Goal: Consume media (video, audio)

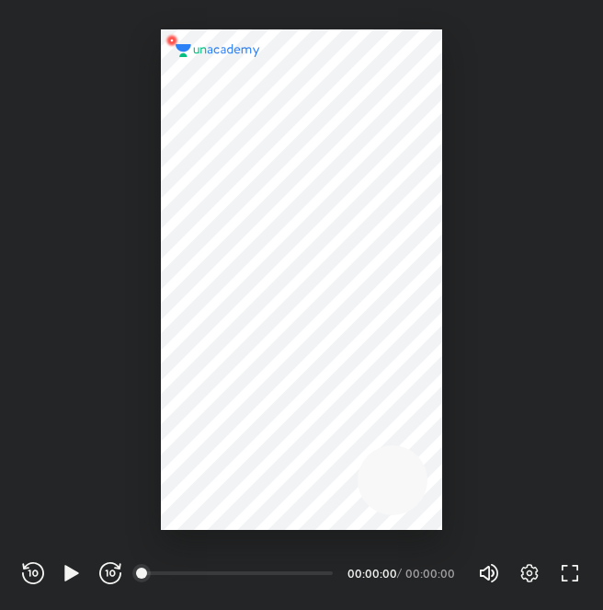
scroll to position [610, 603]
click at [56, 572] on div "REWIND (J) PLAY (K) FORWARD (L)" at bounding box center [71, 573] width 99 height 22
click at [74, 572] on icon "button" at bounding box center [71, 573] width 14 height 16
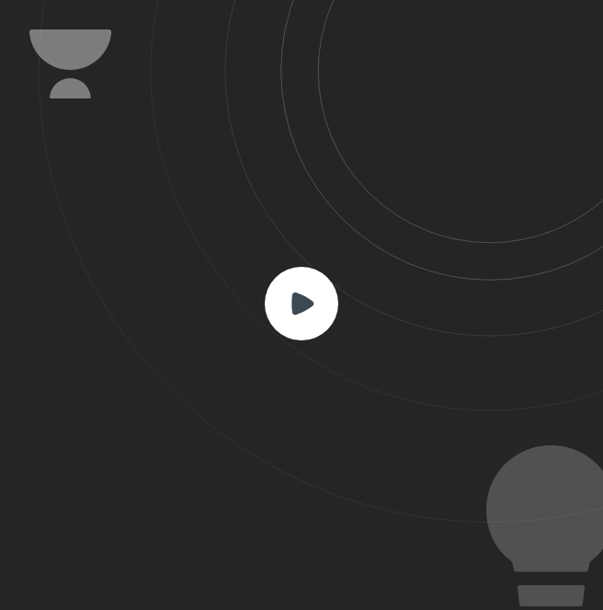
click at [306, 313] on rect at bounding box center [302, 304] width 74 height 74
click at [307, 312] on rect at bounding box center [302, 304] width 74 height 74
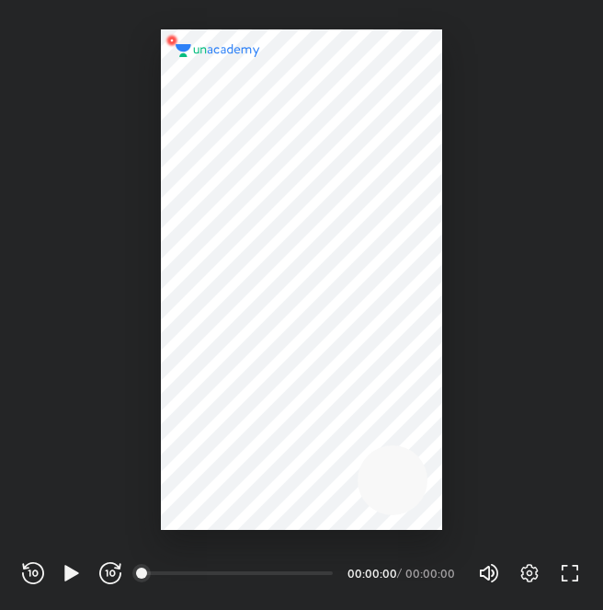
scroll to position [610, 603]
click at [70, 565] on icon "button" at bounding box center [72, 573] width 22 height 22
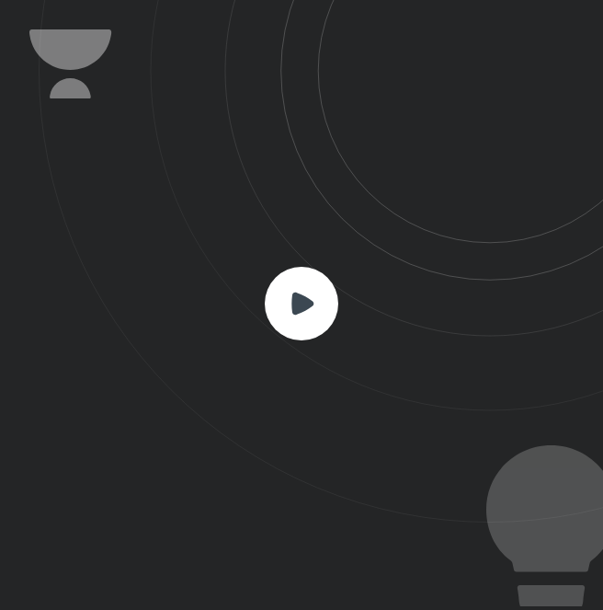
click at [281, 331] on rect at bounding box center [302, 304] width 74 height 74
click at [324, 311] on rect at bounding box center [302, 304] width 74 height 74
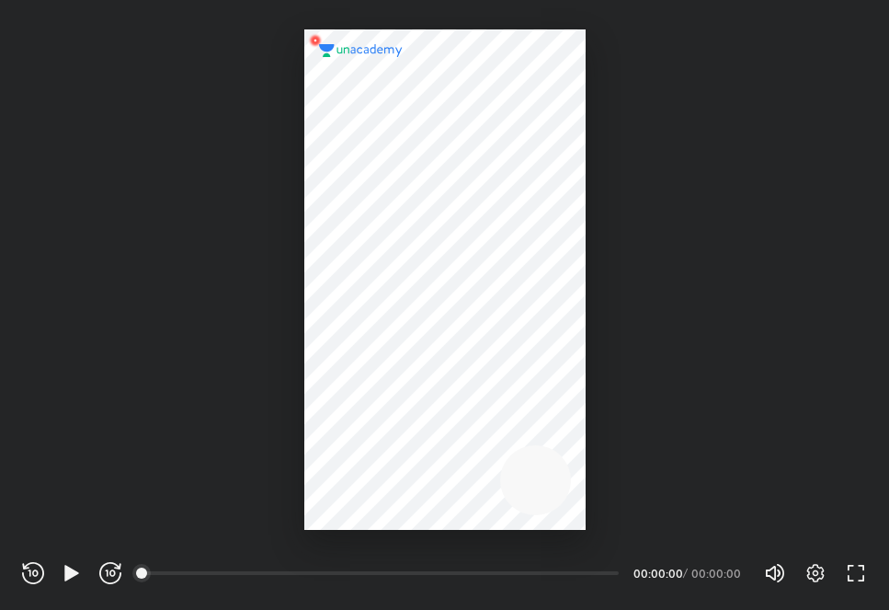
scroll to position [610, 889]
